Goal: Find specific page/section: Find specific page/section

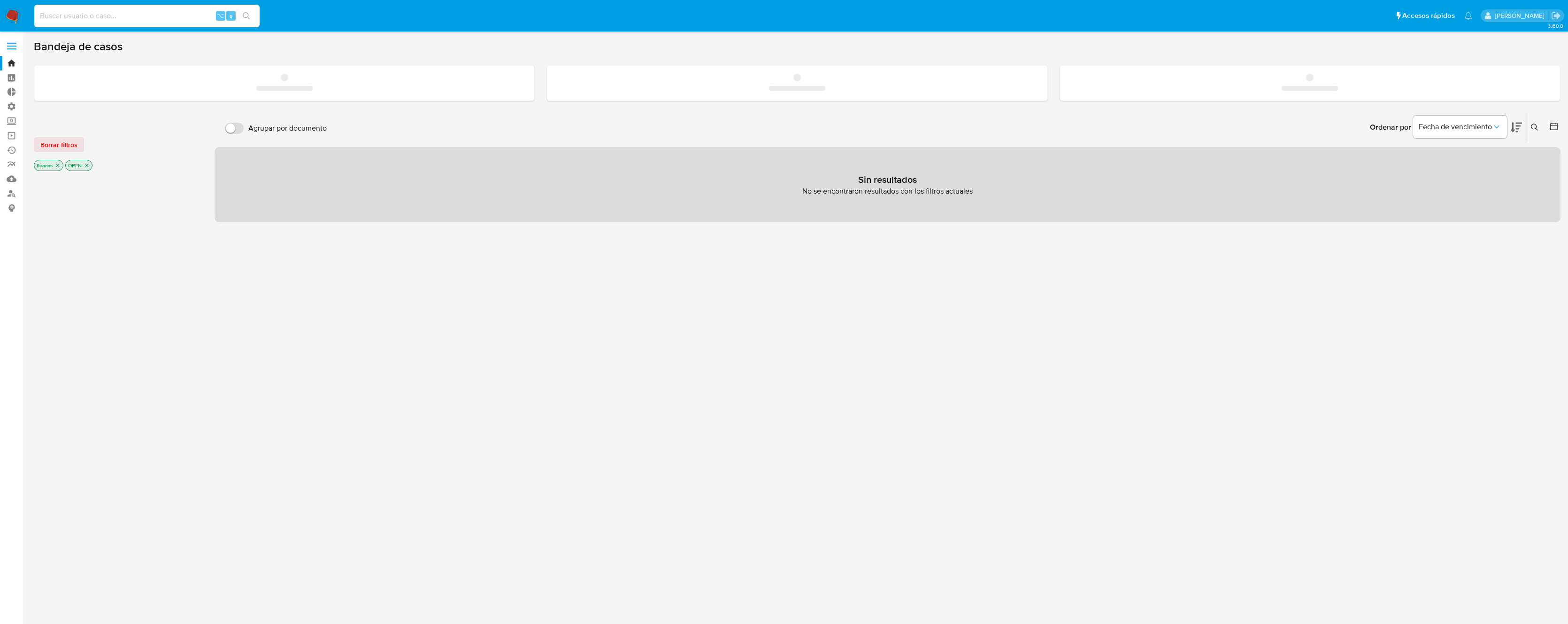
click at [149, 15] on input at bounding box center [147, 16] width 225 height 12
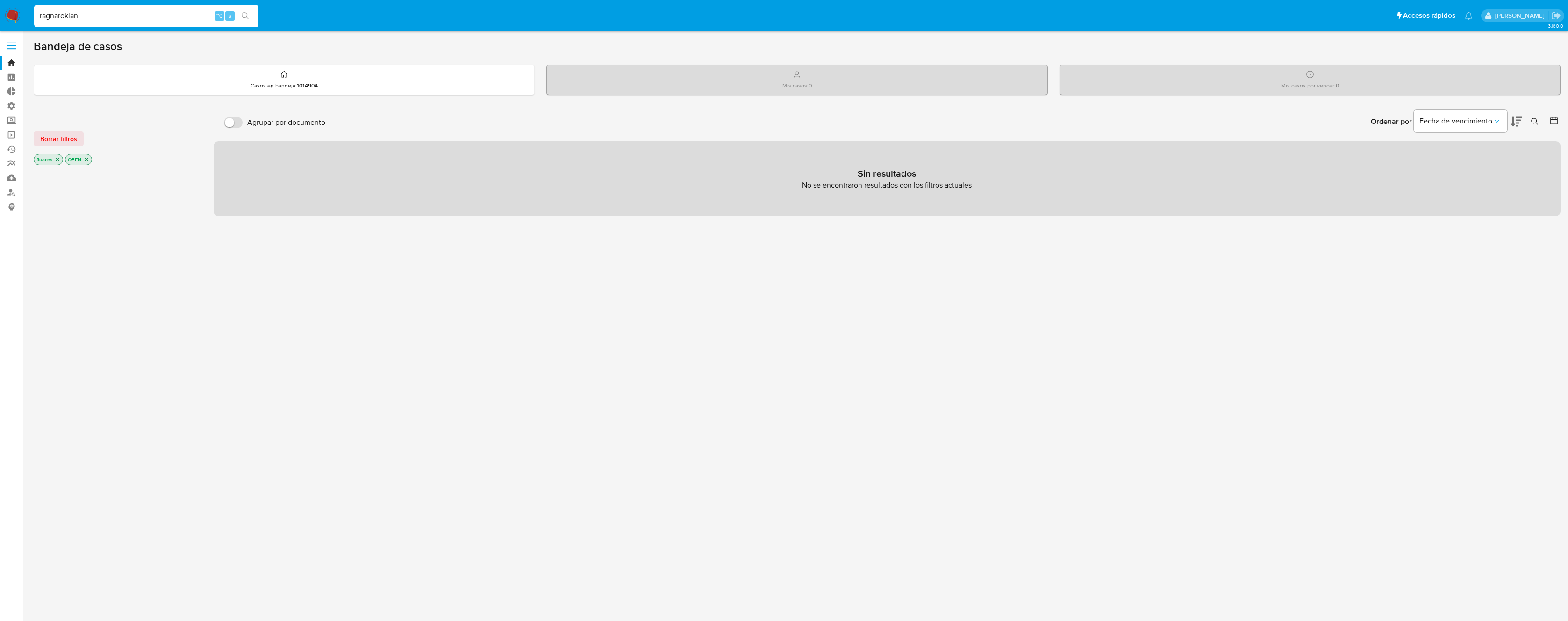
type input "ragnarokian"
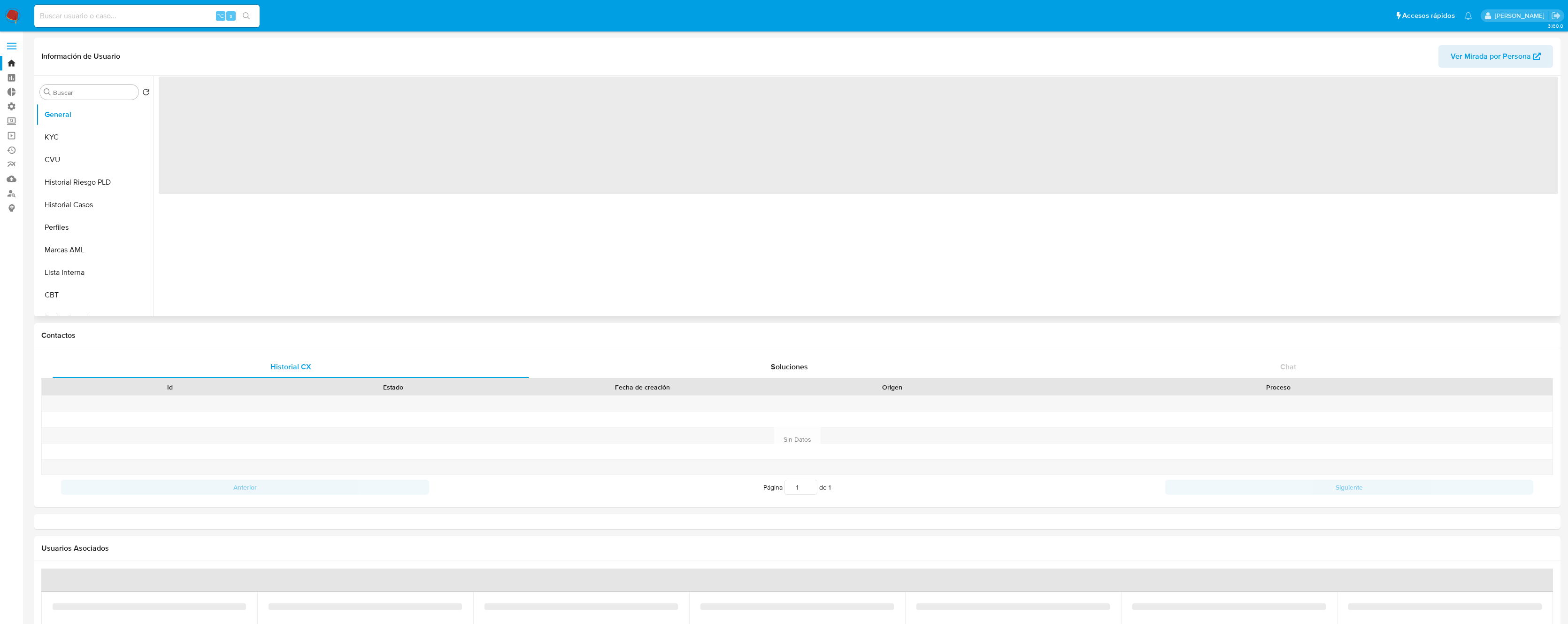
select select "10"
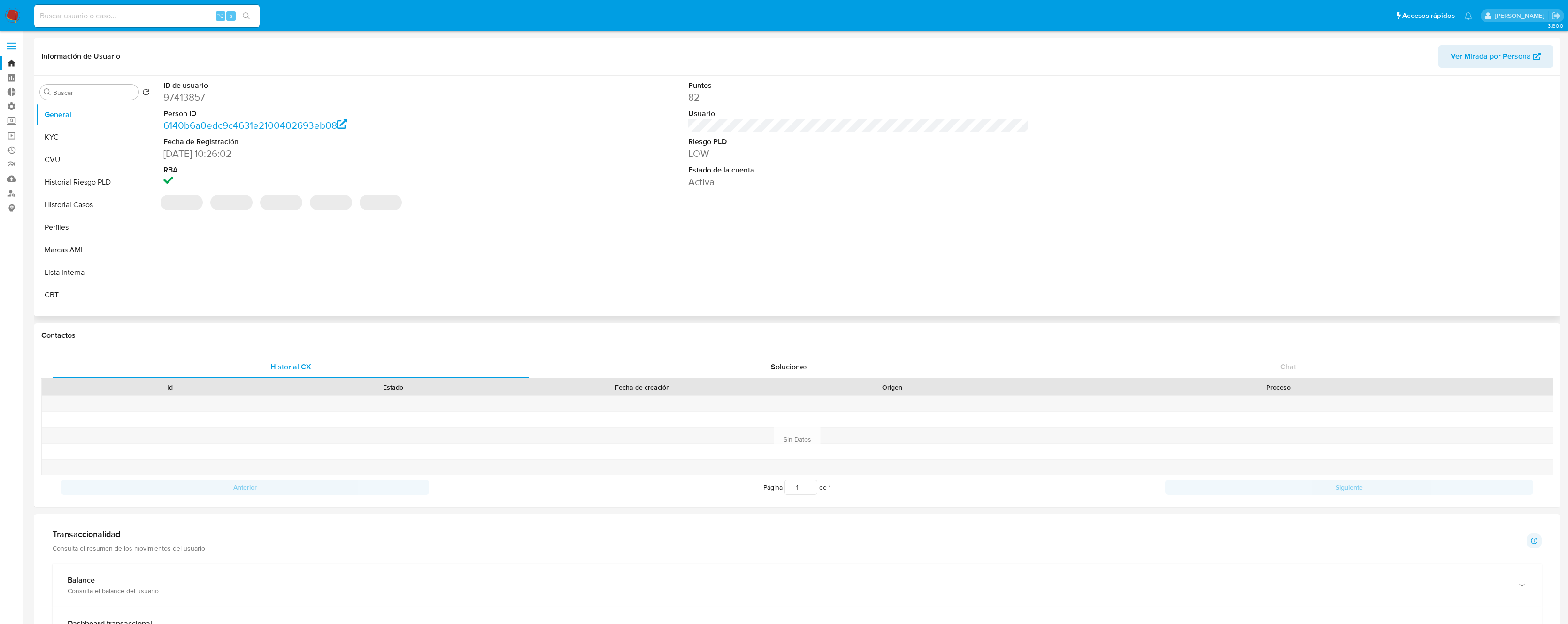
click at [195, 99] on dd "97413857" at bounding box center [333, 97] width 340 height 13
copy dd "97413857"
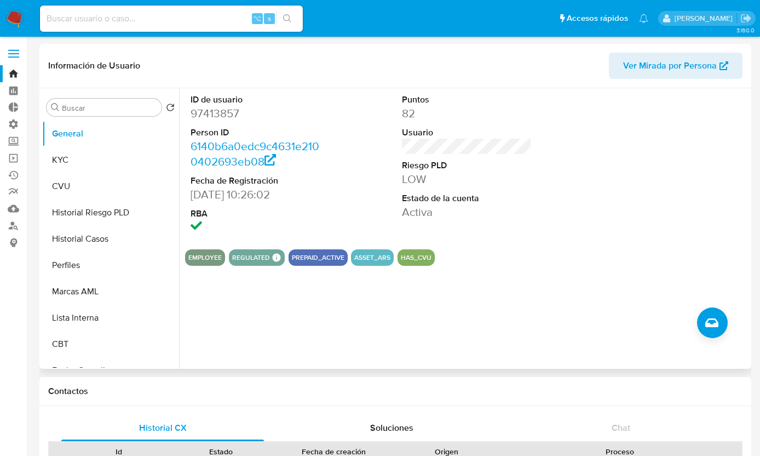
click at [531, 187] on div "Puntos 82 Usuario Riesgo PLD LOW Estado de la cuenta Activa" at bounding box center [467, 164] width 141 height 152
